Goal: Transaction & Acquisition: Purchase product/service

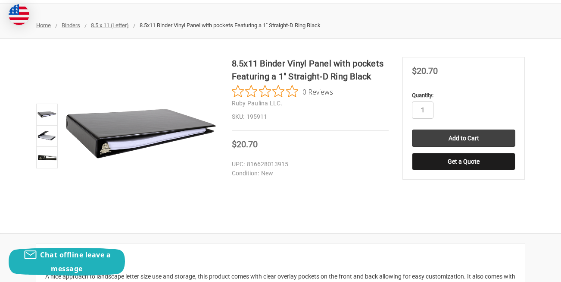
scroll to position [100, 0]
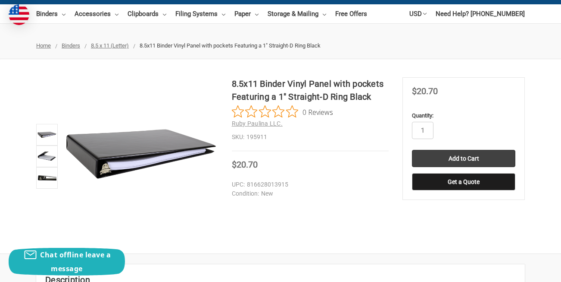
scroll to position [79, 0]
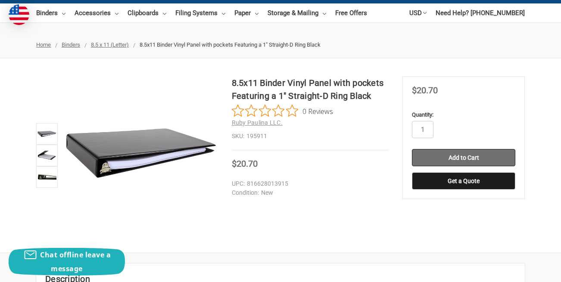
click at [461, 157] on input "Add to Cart" at bounding box center [463, 157] width 103 height 17
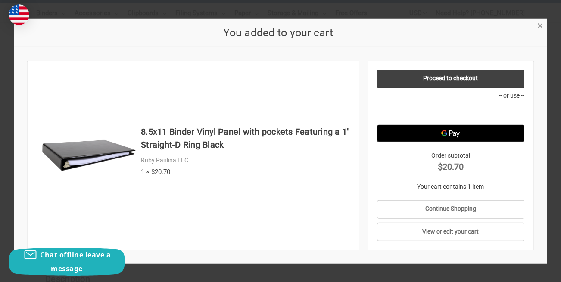
click at [541, 23] on span "×" at bounding box center [541, 25] width 6 height 13
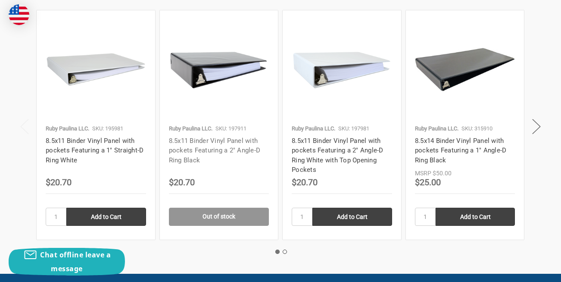
scroll to position [965, 0]
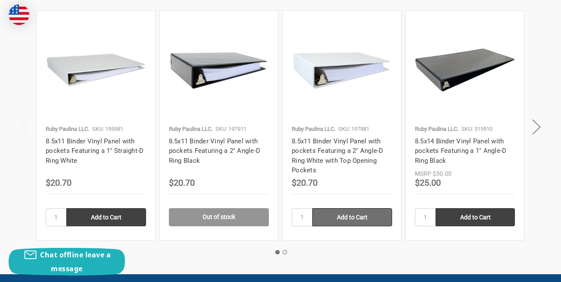
click at [354, 220] on input "Add to Cart" at bounding box center [353, 217] width 80 height 18
type input "Add to Cart"
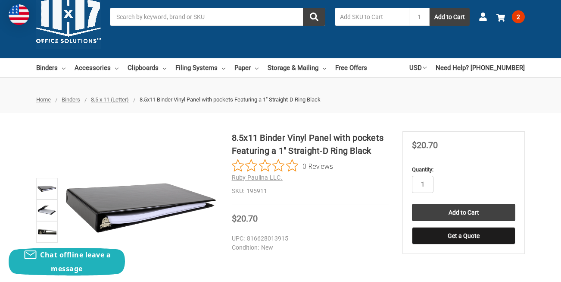
scroll to position [23, 0]
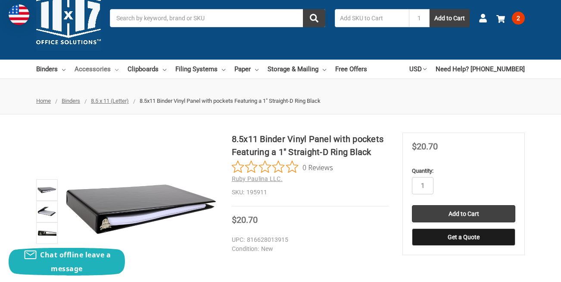
click at [103, 67] on link "Accessories" at bounding box center [97, 69] width 44 height 19
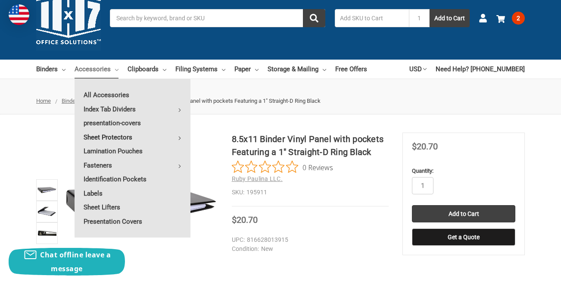
click at [110, 135] on link "Sheet Protectors" at bounding box center [133, 137] width 116 height 14
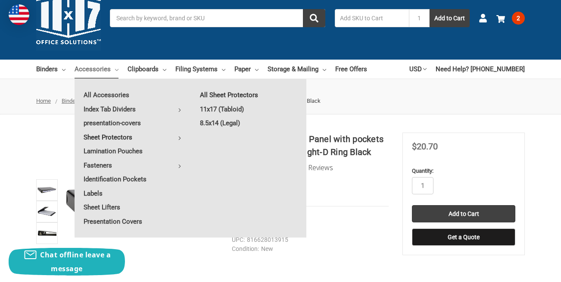
click at [226, 97] on link "All Sheet Protectors" at bounding box center [249, 95] width 116 height 14
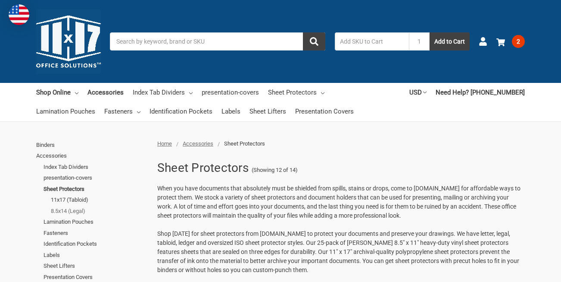
click at [65, 211] on link "8.5x14 (Legal)" at bounding box center [99, 210] width 97 height 11
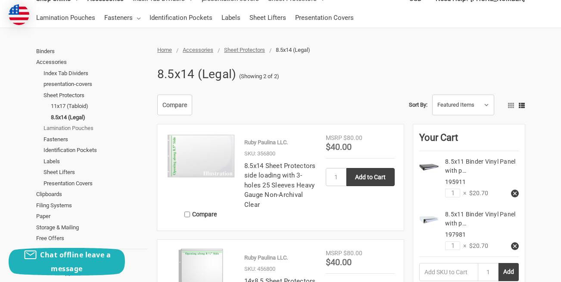
scroll to position [93, 0]
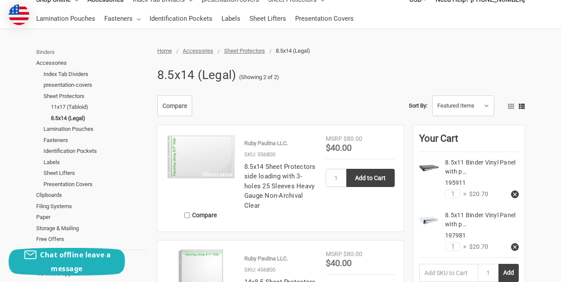
click at [51, 49] on link "Binders" at bounding box center [92, 52] width 112 height 11
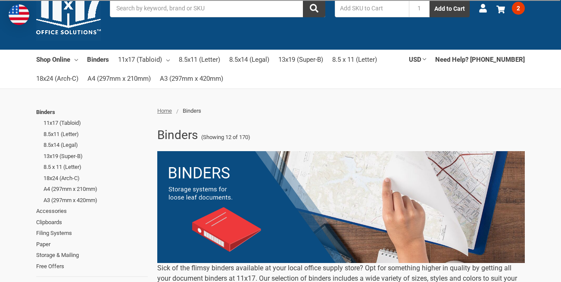
scroll to position [41, 0]
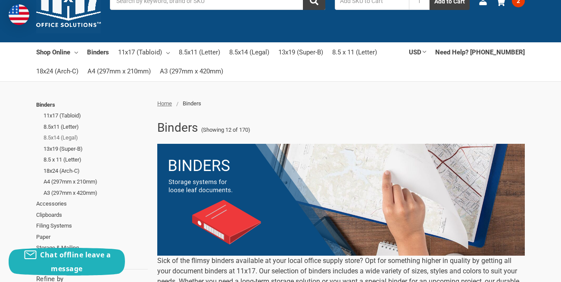
click at [72, 138] on link "8.5x14 (Legal)" at bounding box center [96, 137] width 104 height 11
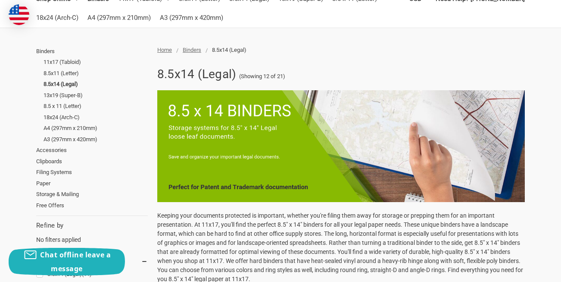
scroll to position [93, 0]
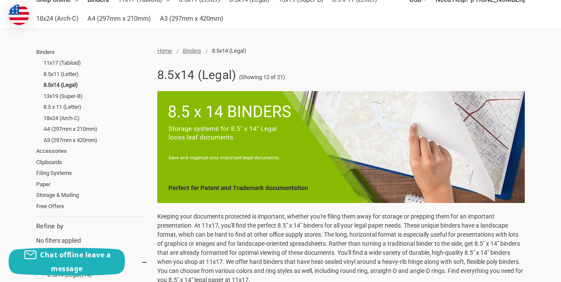
click at [132, 176] on link "Filing Systems" at bounding box center [92, 172] width 112 height 11
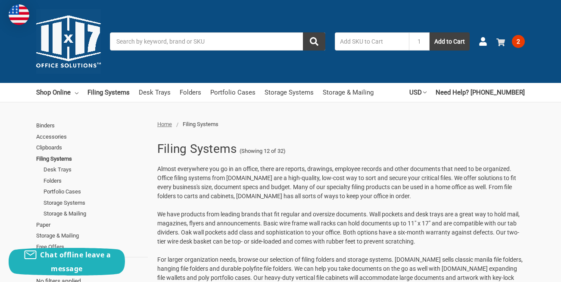
click at [520, 40] on span "2" at bounding box center [518, 41] width 13 height 13
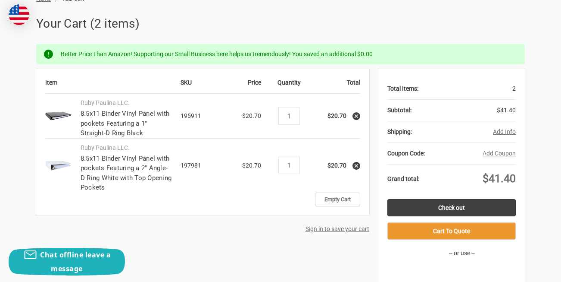
scroll to position [127, 0]
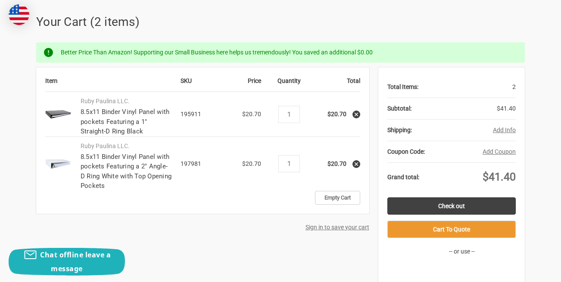
click at [356, 114] on use at bounding box center [356, 114] width 3 height 3
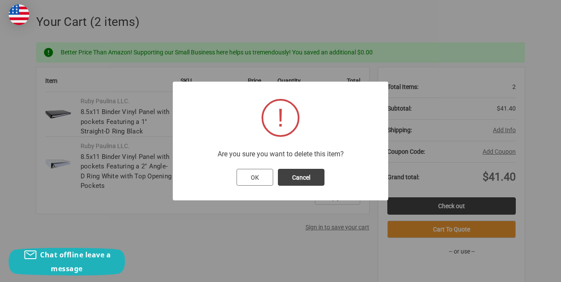
click at [248, 183] on button "OK" at bounding box center [255, 177] width 37 height 17
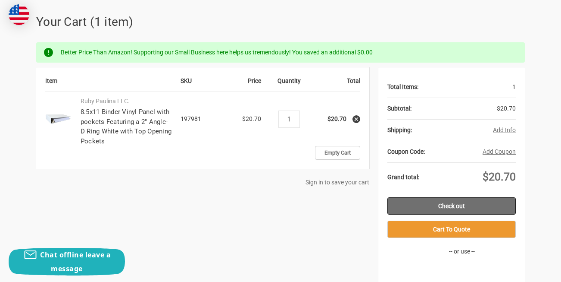
click at [418, 203] on link "Check out" at bounding box center [452, 205] width 129 height 17
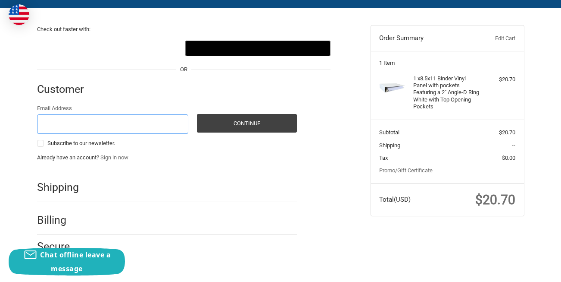
scroll to position [71, 0]
